Goal: Subscribe to service/newsletter

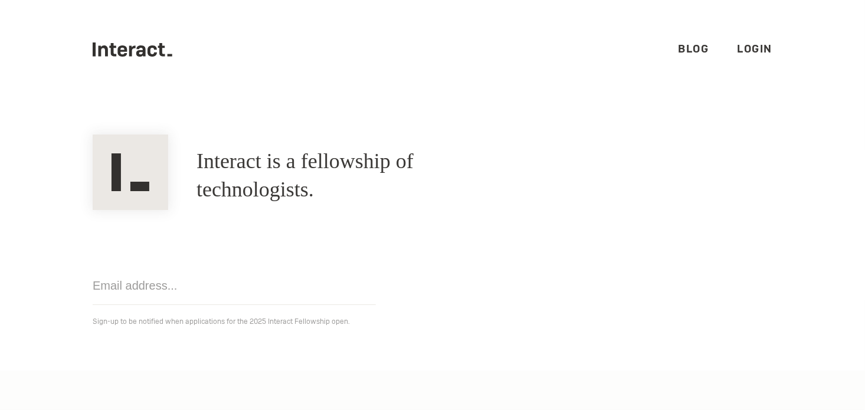
click at [687, 47] on link "Blog" at bounding box center [694, 49] width 31 height 14
click at [136, 51] on icon at bounding box center [140, 50] width 9 height 11
click at [116, 289] on input "email" at bounding box center [234, 286] width 283 height 38
type input "sandeep.jaykumar@gmail.com"
click at [607, 331] on section "Interact is a fellowship of technologists. A fellowship of technologists. sande…" at bounding box center [432, 235] width 865 height 272
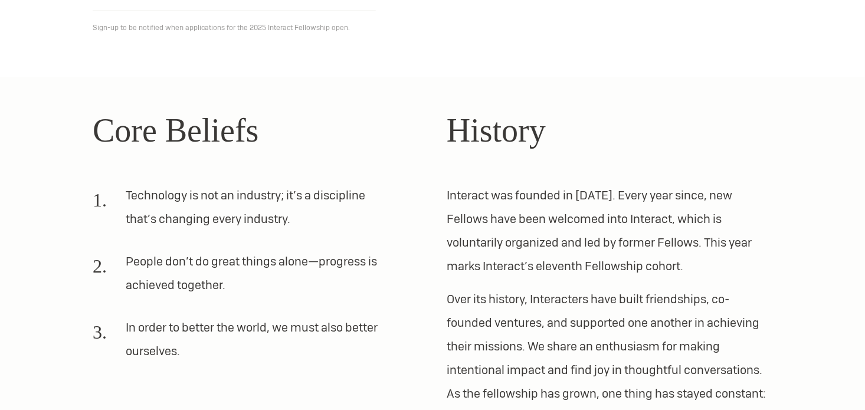
scroll to position [134, 0]
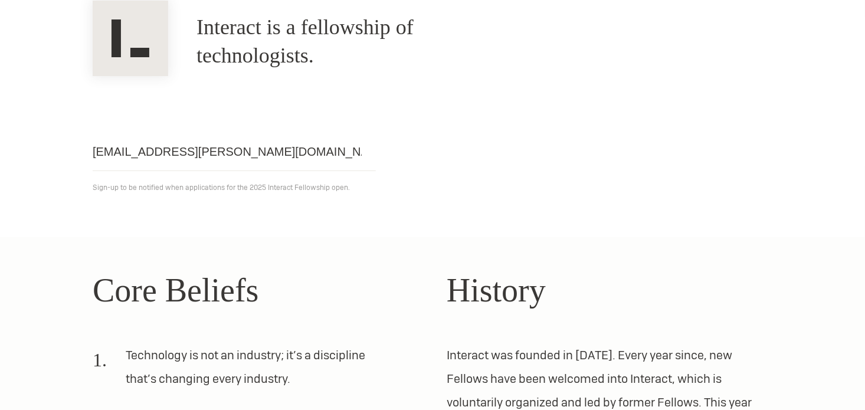
click at [311, 148] on input "sandeep.jaykumar@gmail.com" at bounding box center [234, 152] width 283 height 38
click input "Get notified" at bounding box center [0, 0] width 0 height 0
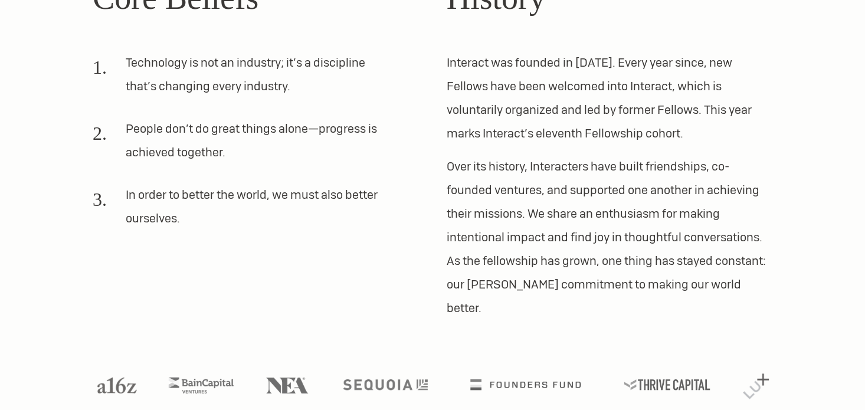
scroll to position [429, 0]
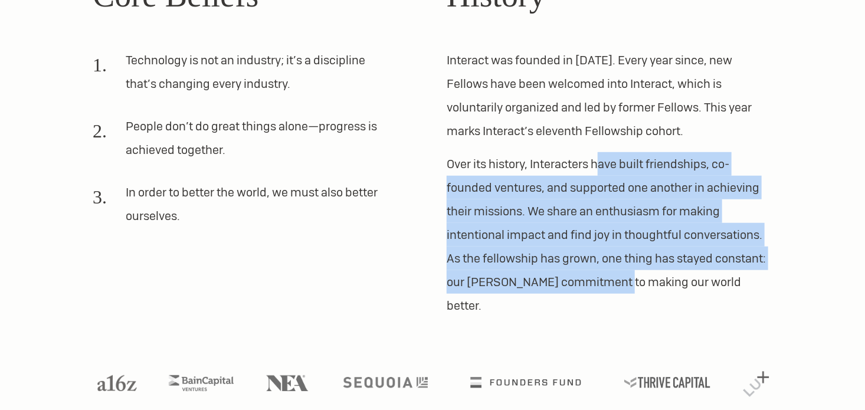
drag, startPoint x: 622, startPoint y: 281, endPoint x: 601, endPoint y: 169, distance: 114.1
click at [601, 169] on p "Over its history, Interacters have built friendships, co-founded ventures, and …" at bounding box center [610, 234] width 326 height 165
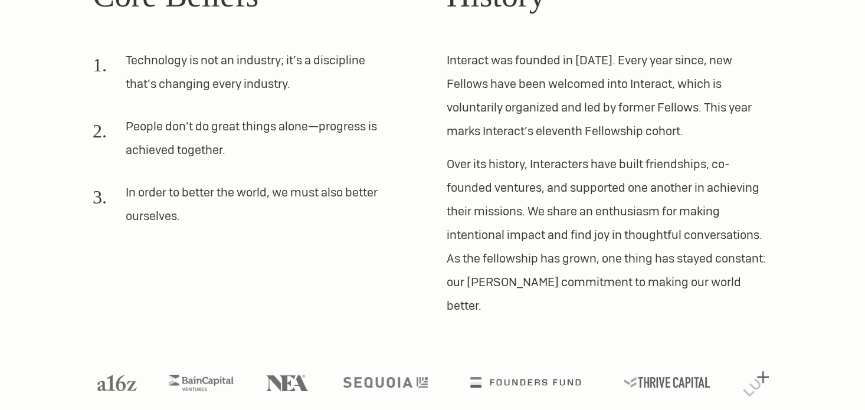
drag, startPoint x: 601, startPoint y: 169, endPoint x: 517, endPoint y: 155, distance: 85.6
click at [517, 155] on p "Over its history, Interacters have built friendships, co-founded ventures, and …" at bounding box center [610, 234] width 326 height 165
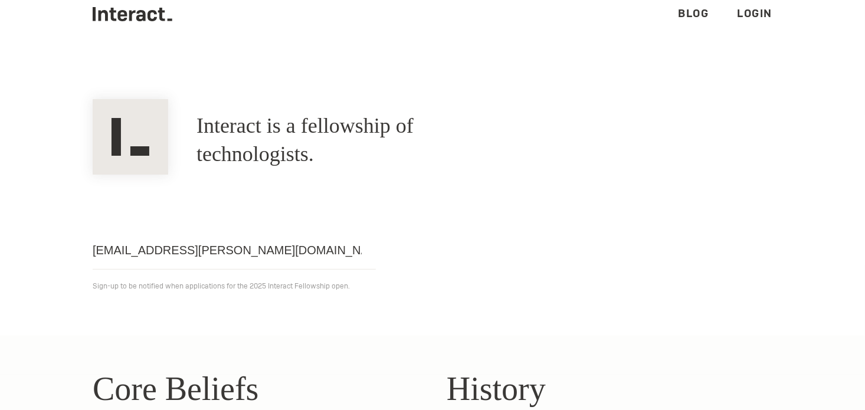
scroll to position [16, 0]
